Goal: Task Accomplishment & Management: Complete application form

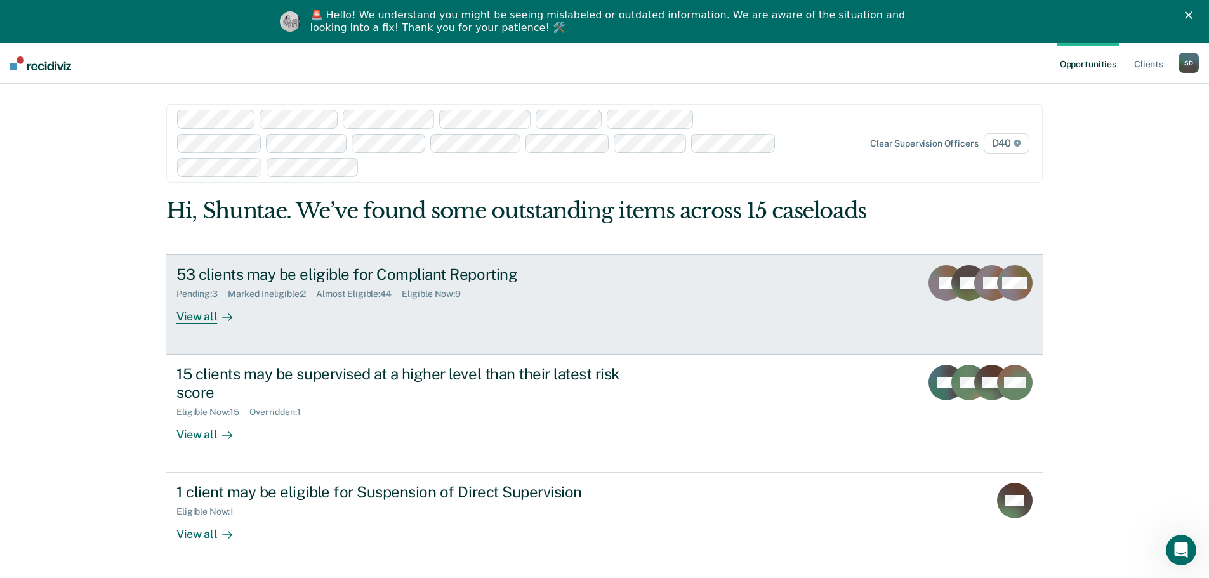
click at [431, 294] on div "Eligible Now : 9" at bounding box center [436, 294] width 69 height 11
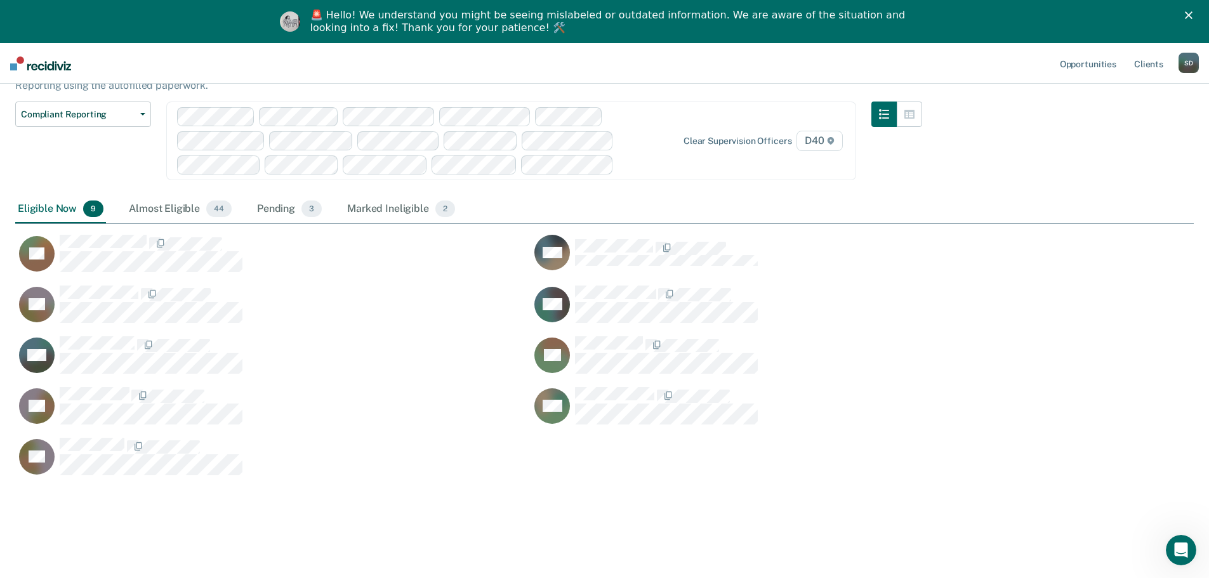
scroll to position [101, 0]
click at [392, 143] on html "Looks like you’re using Internet Explorer 11. For faster loading and a better e…" at bounding box center [604, 188] width 1209 height 578
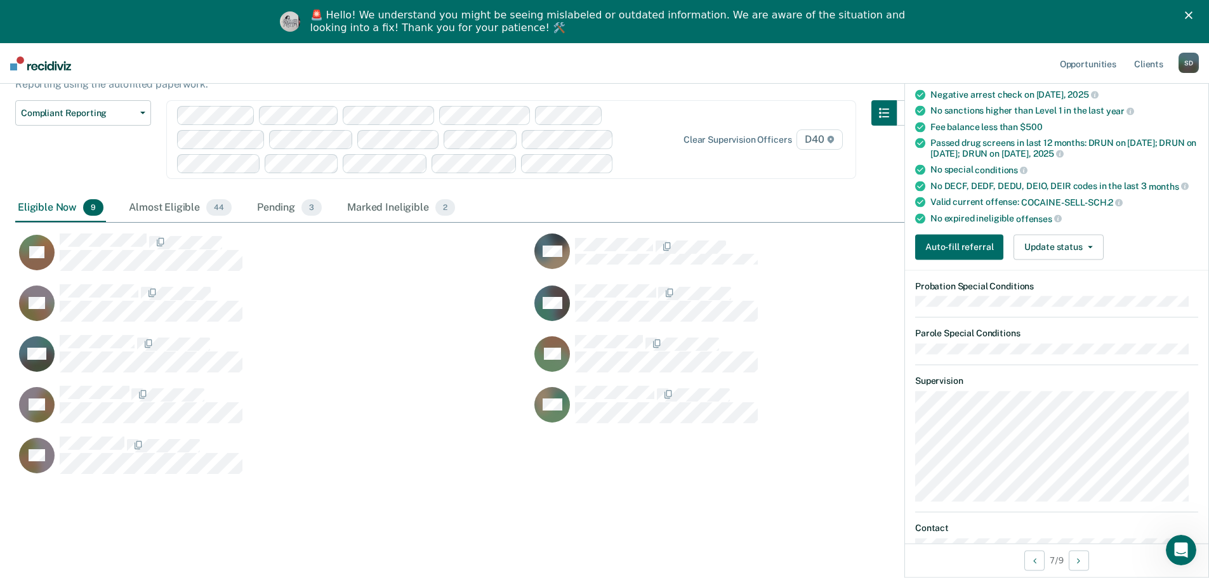
scroll to position [0, 0]
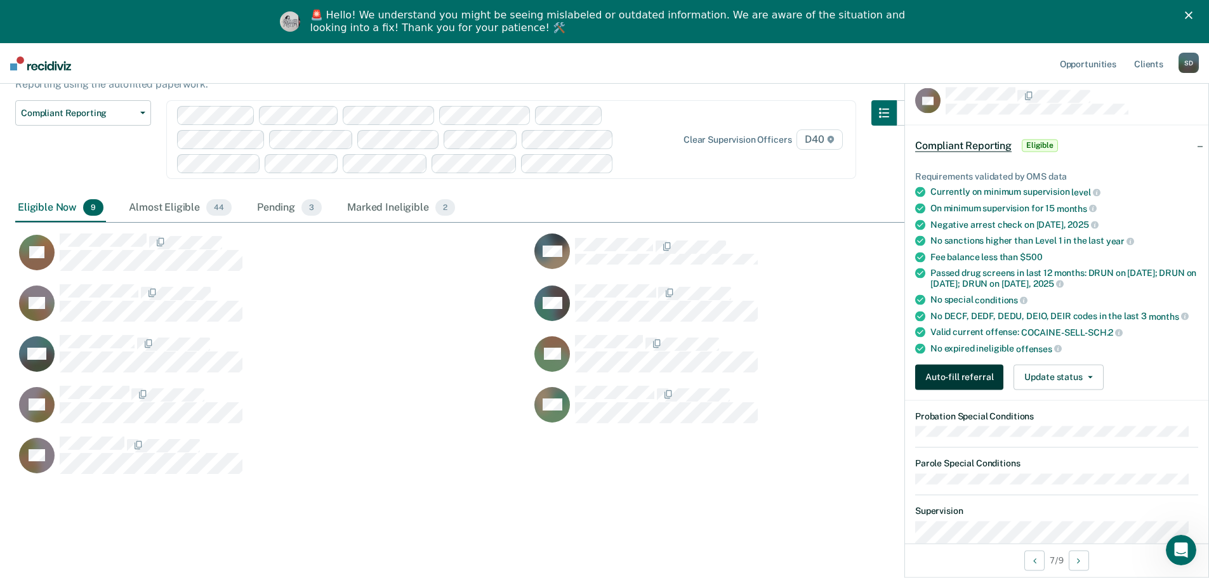
click at [947, 381] on button "Auto-fill referral" at bounding box center [959, 376] width 88 height 25
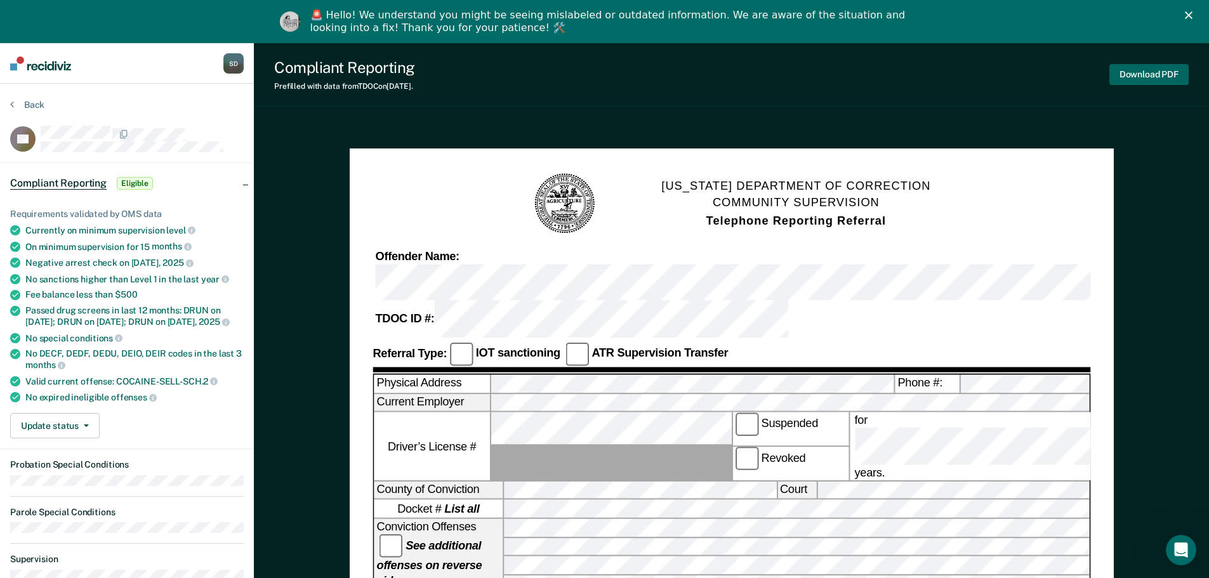
click at [1135, 75] on button "Download PDF" at bounding box center [1148, 74] width 79 height 21
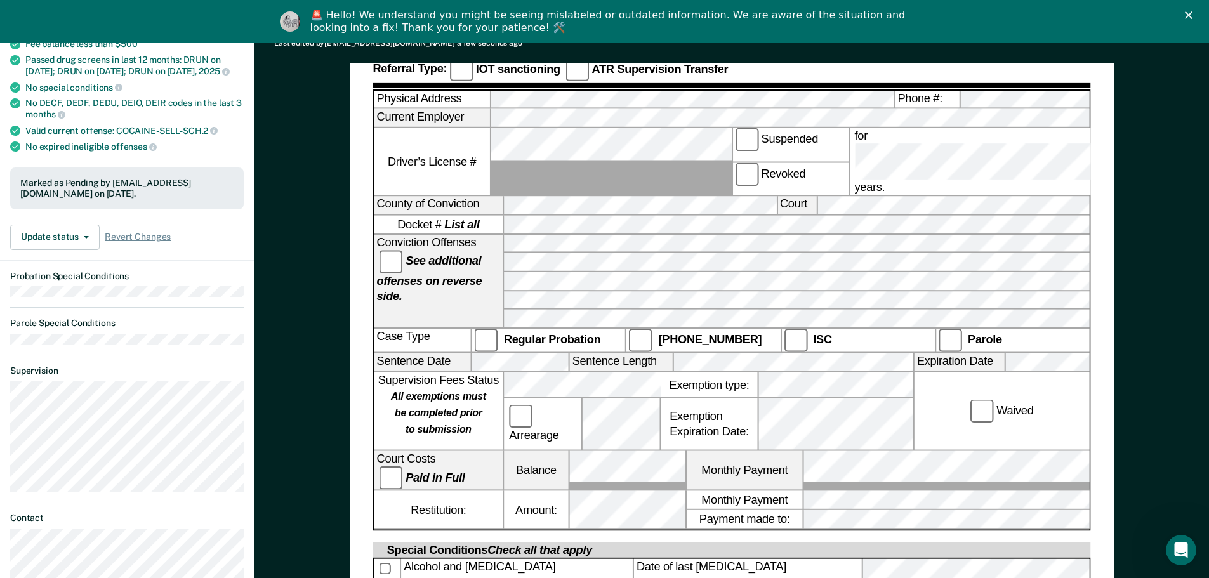
scroll to position [254, 0]
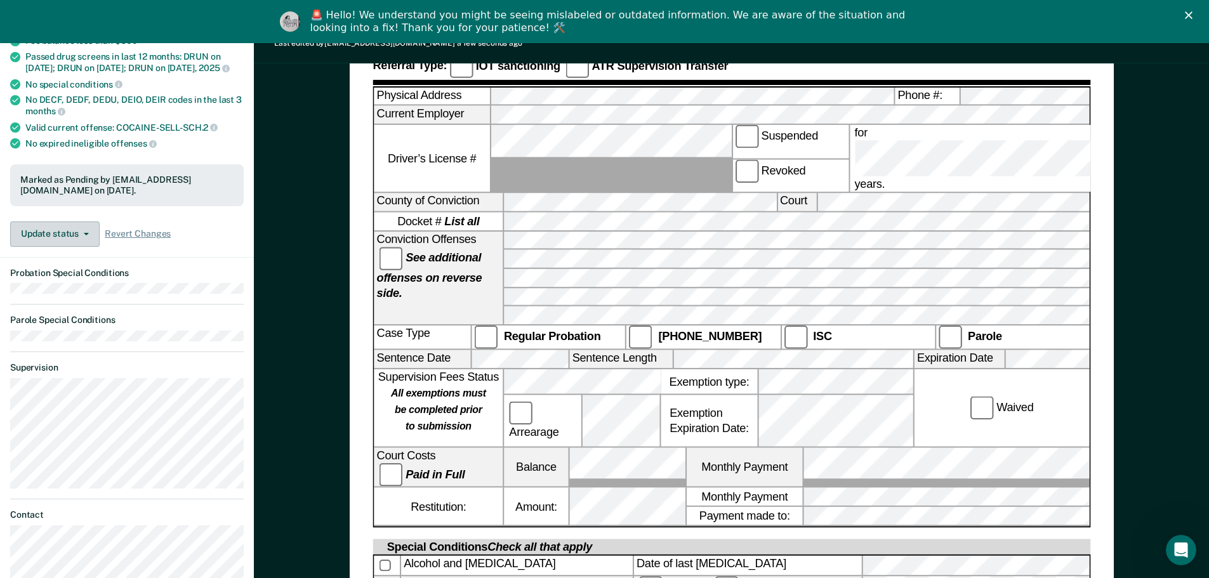
click at [87, 235] on icon "button" at bounding box center [86, 234] width 5 height 3
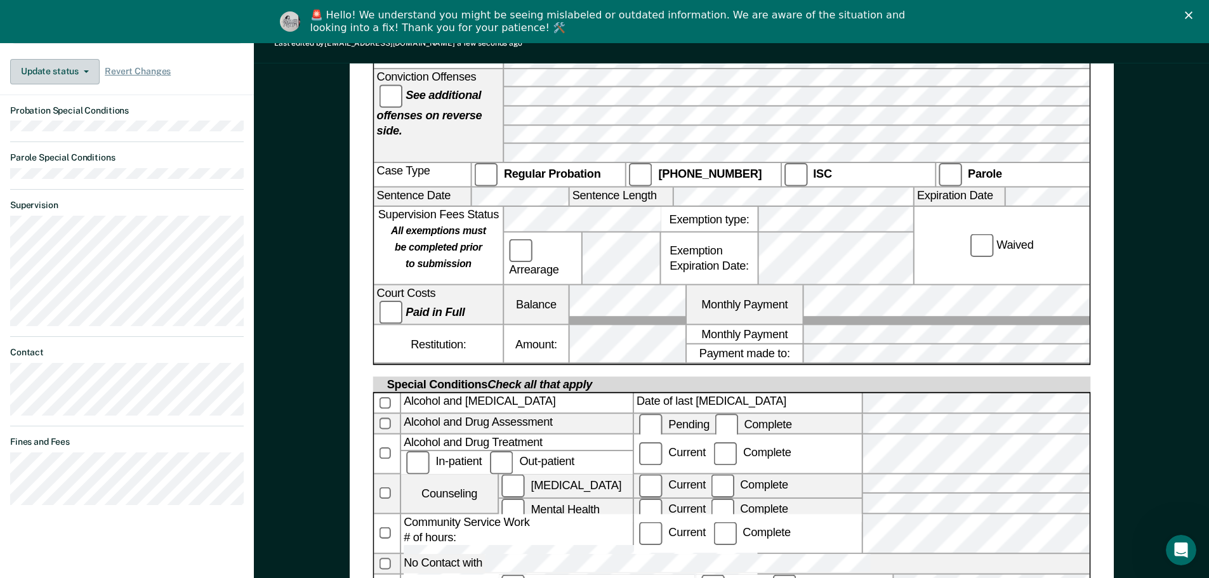
scroll to position [157, 0]
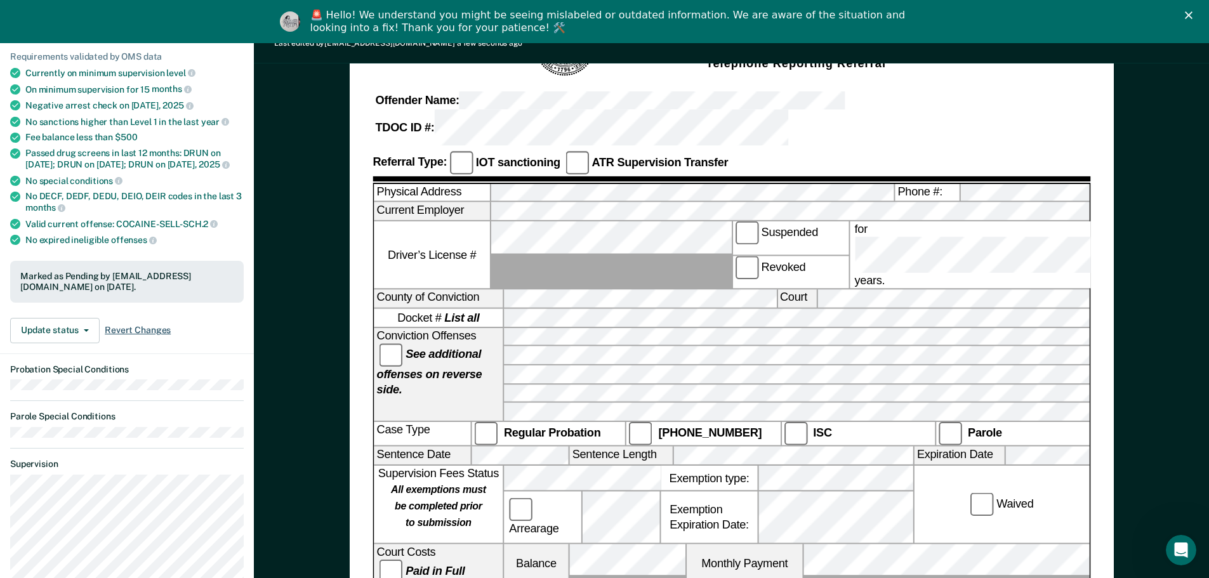
click at [136, 336] on span "Revert Changes" at bounding box center [138, 330] width 66 height 11
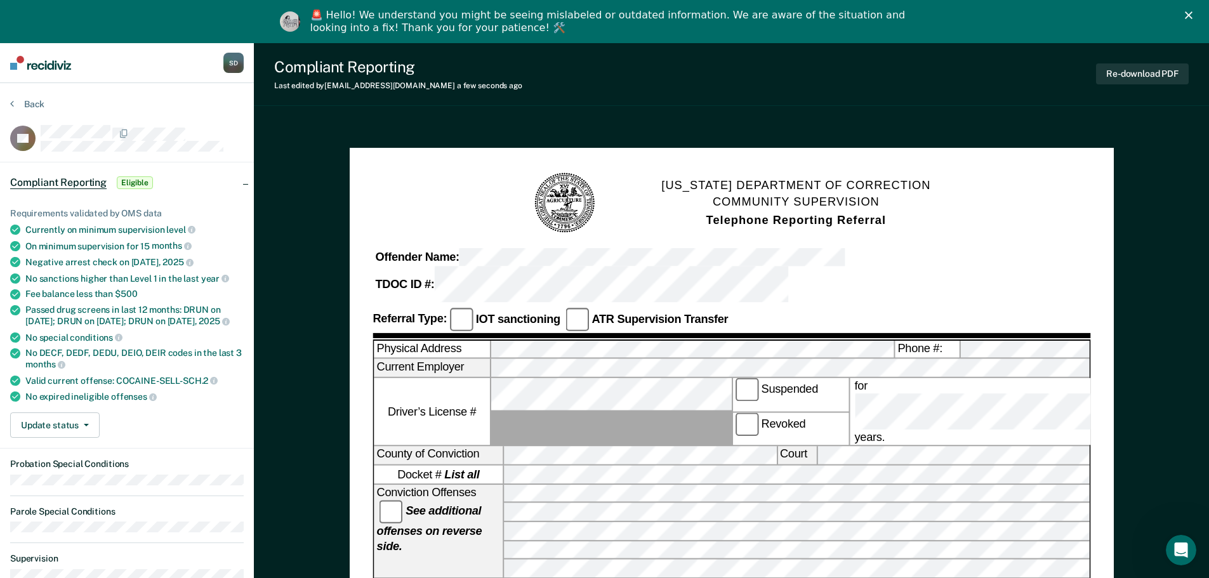
scroll to position [0, 0]
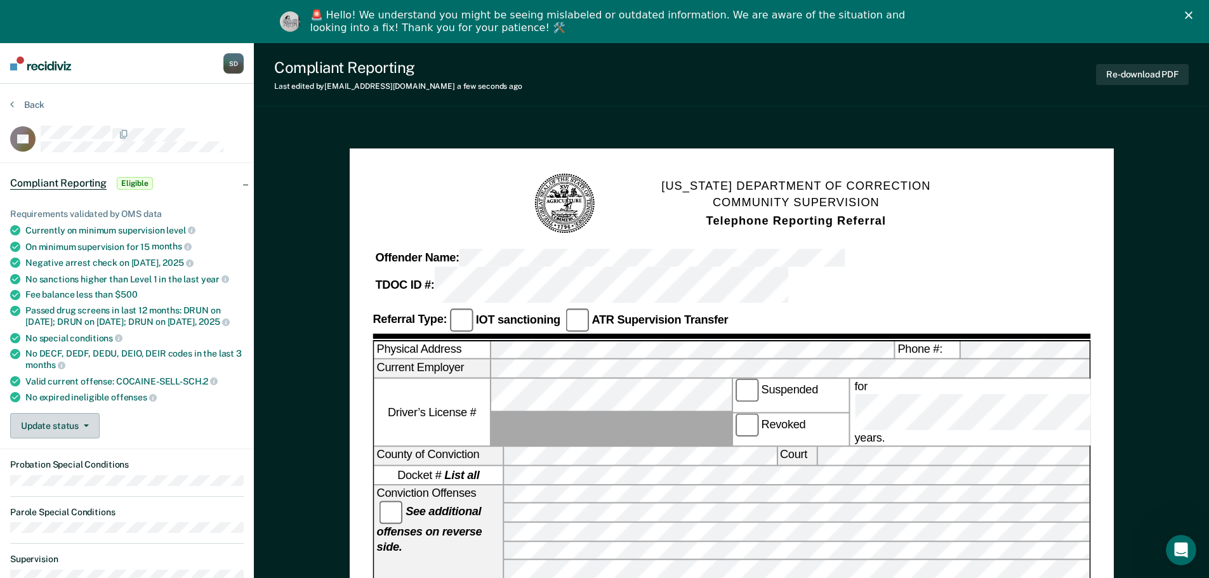
click at [67, 438] on button "Update status" at bounding box center [54, 425] width 89 height 25
click at [206, 178] on div "Compliant Reporting Eligible" at bounding box center [127, 183] width 254 height 41
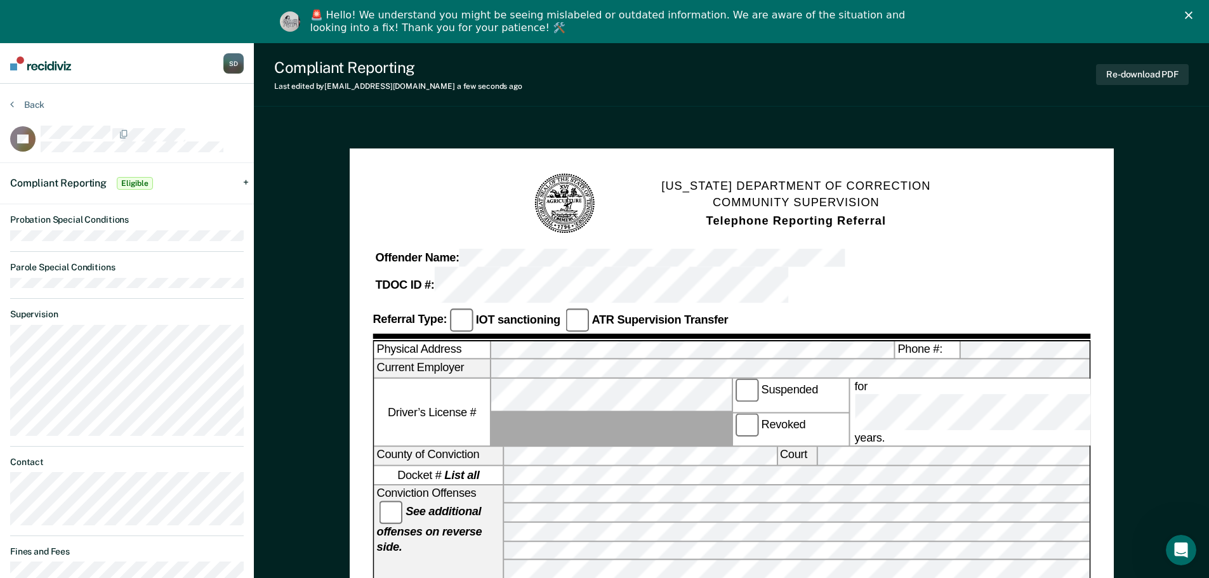
click at [136, 185] on span "Eligible" at bounding box center [135, 183] width 36 height 13
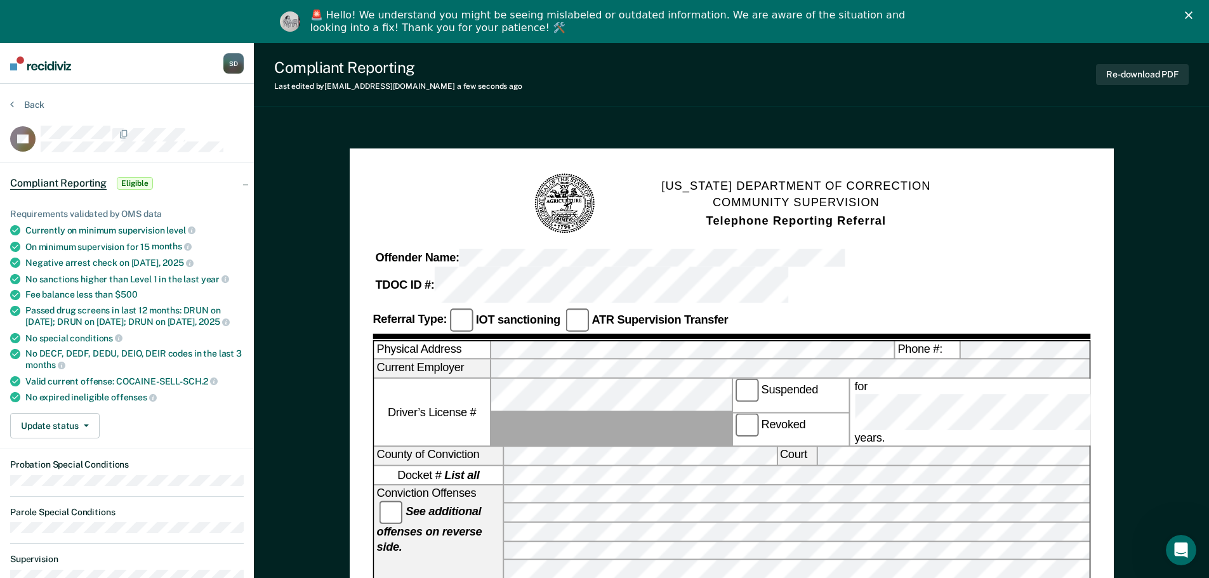
click at [391, 17] on div "🚨 Hello! We understand you might be seeing mislabeled or outdated information. …" at bounding box center [609, 21] width 599 height 25
click at [298, 18] on img "Intercom messenger" at bounding box center [290, 21] width 20 height 20
click at [232, 55] on div "S D" at bounding box center [233, 63] width 20 height 20
click at [89, 67] on nav "[PERSON_NAME] S D Profile How it works Log Out" at bounding box center [127, 63] width 254 height 41
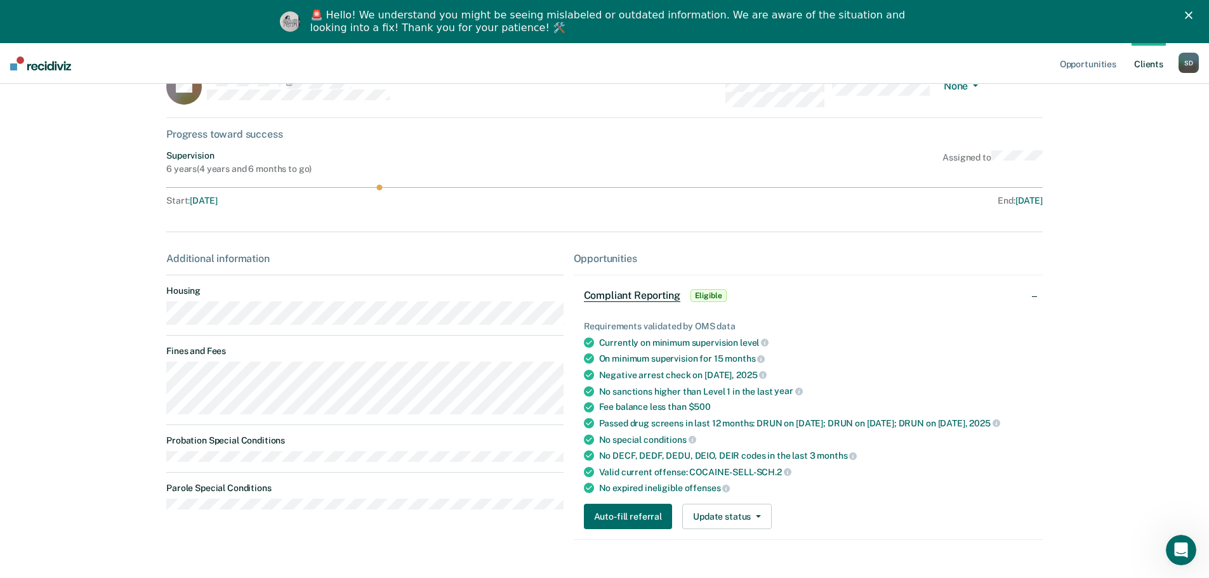
scroll to position [77, 0]
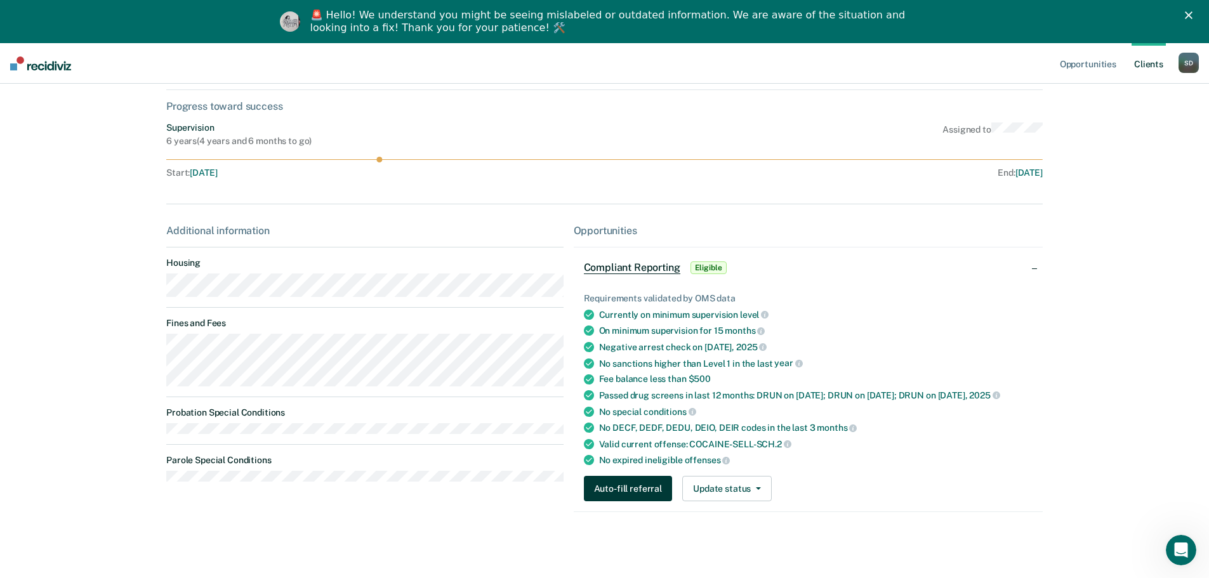
click at [642, 490] on button "Auto-fill referral" at bounding box center [628, 488] width 88 height 25
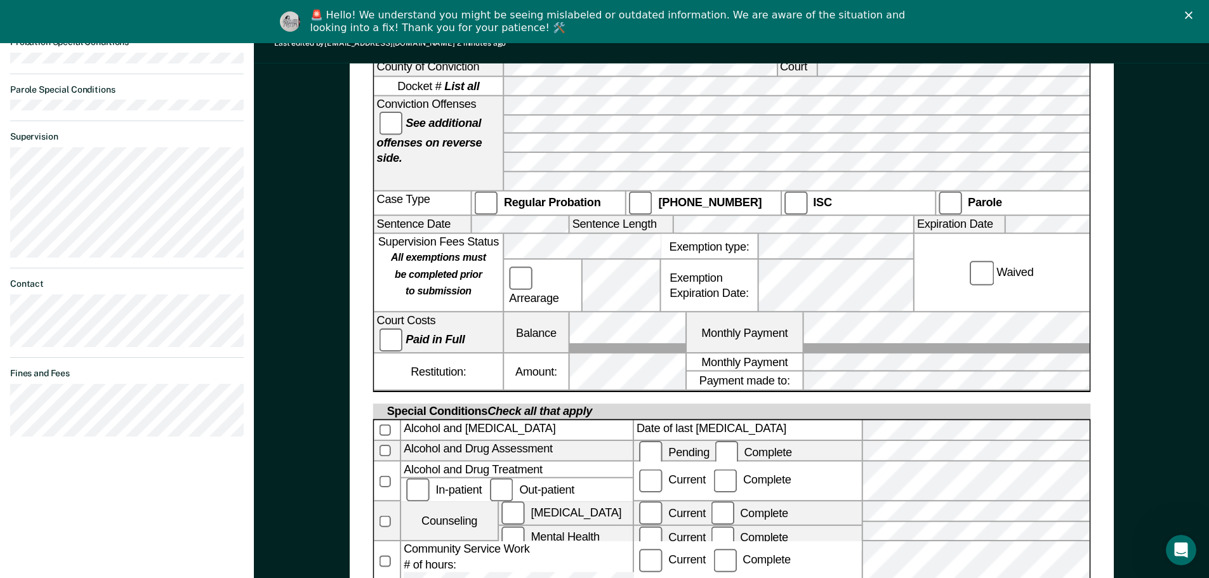
scroll to position [317, 0]
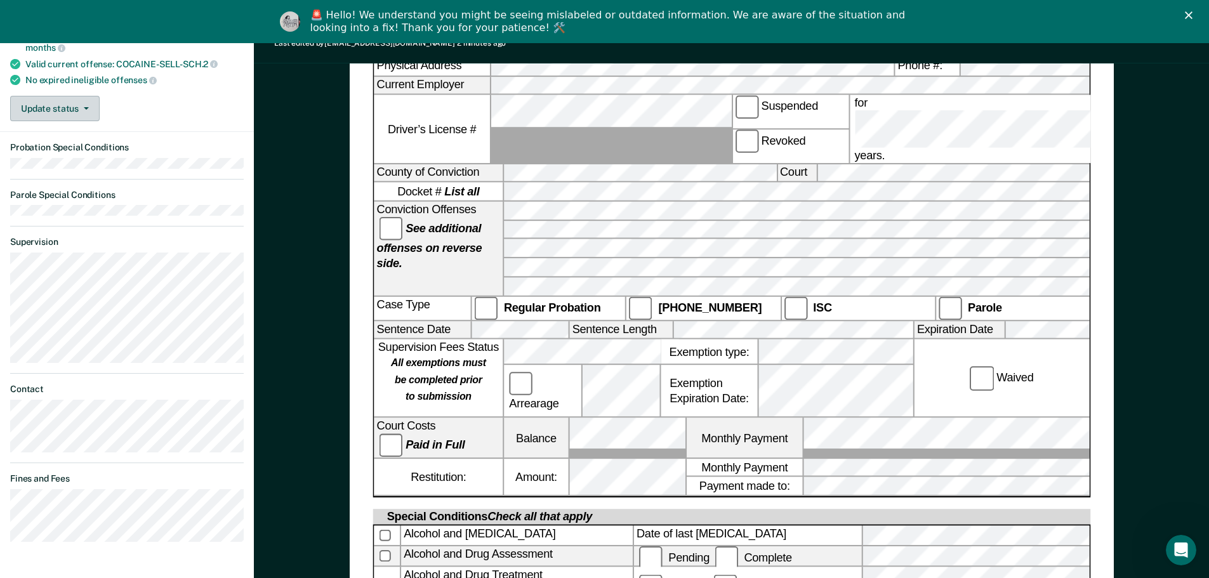
click at [84, 115] on button "Update status" at bounding box center [54, 108] width 89 height 25
click at [213, 97] on div "Requirements validated by OMS data Currently on minimum supervision level On mi…" at bounding box center [127, 1] width 254 height 260
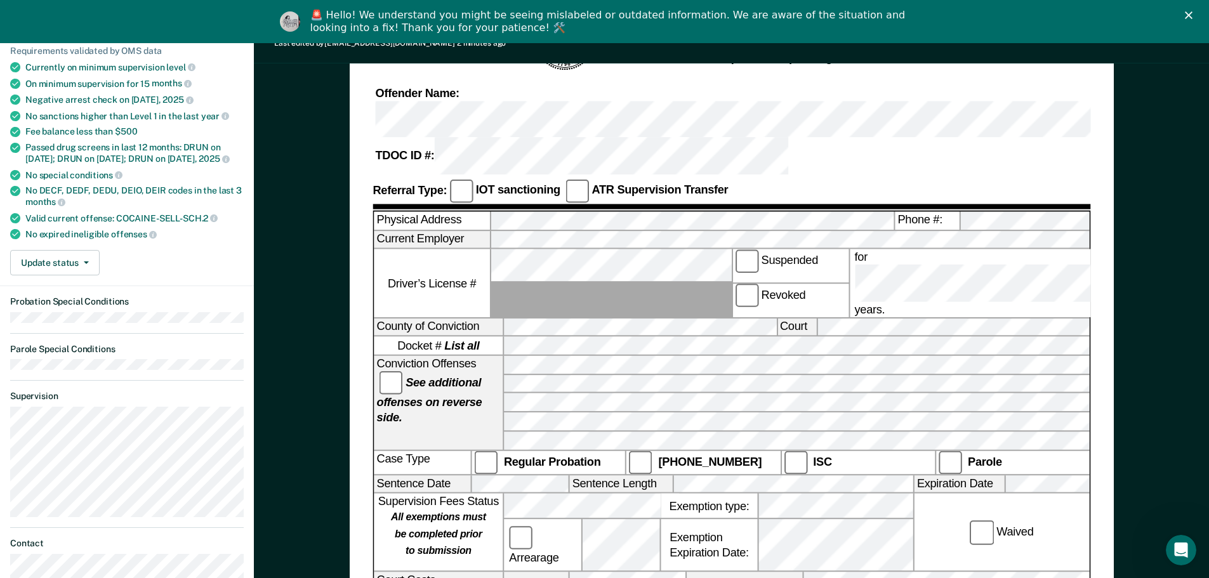
scroll to position [0, 0]
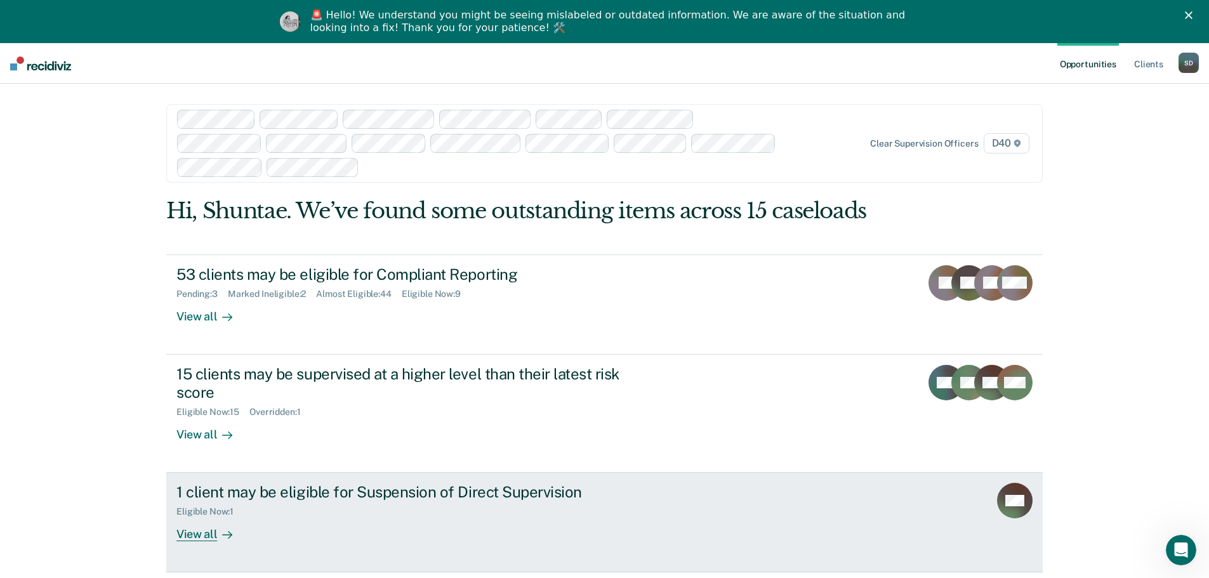
scroll to position [58, 0]
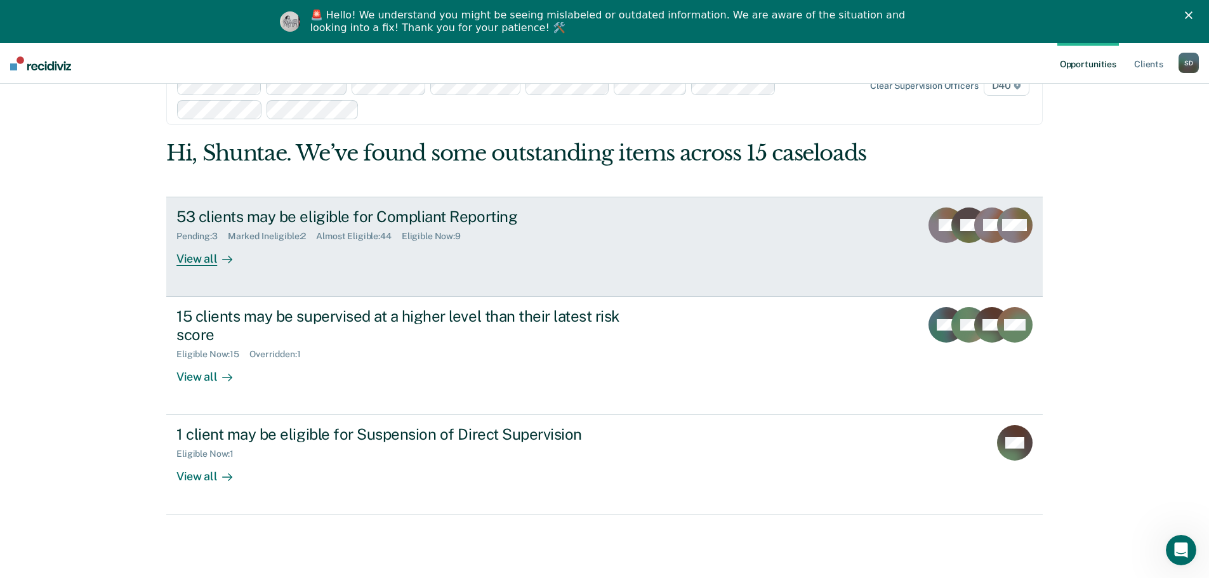
click at [296, 235] on div "Marked Ineligible : 2" at bounding box center [272, 236] width 88 height 11
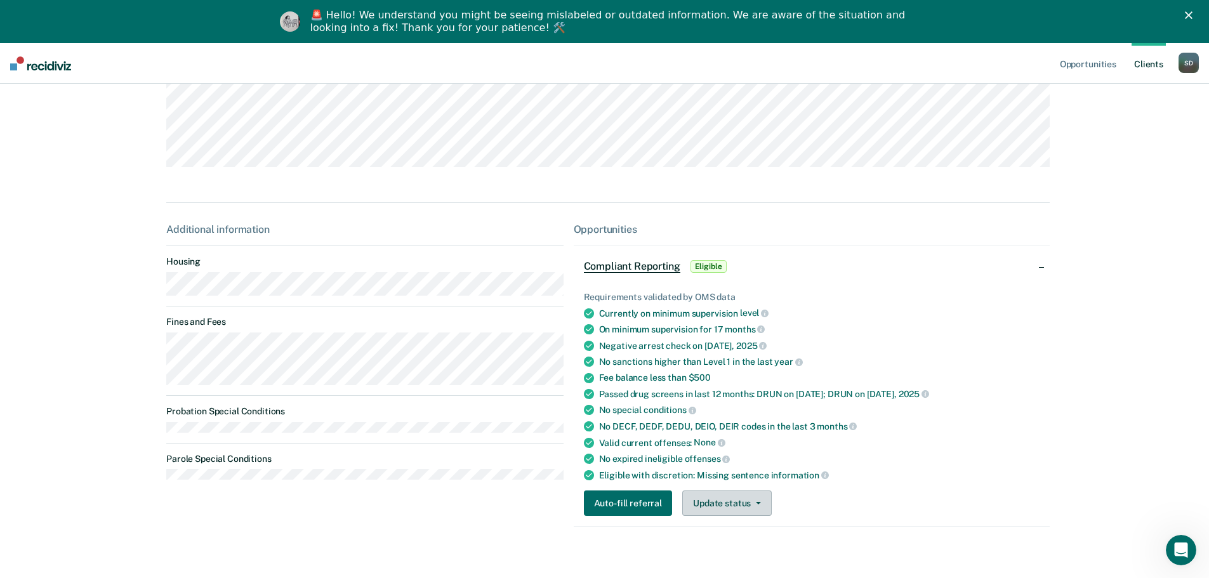
scroll to position [178, 0]
